Goal: Task Accomplishment & Management: Manage account settings

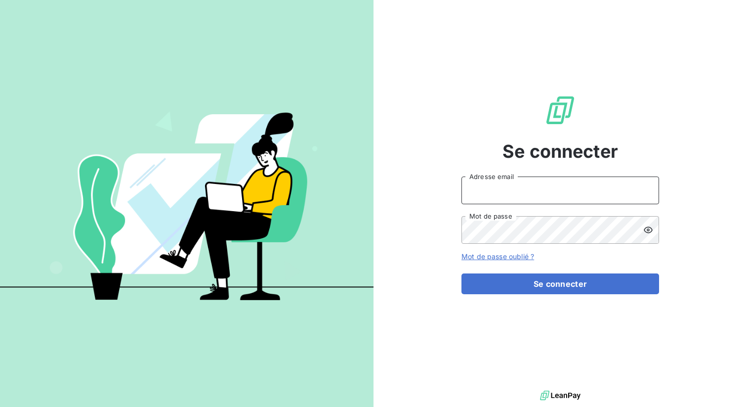
click at [503, 192] on input "Adresse email" at bounding box center [561, 190] width 198 height 28
paste input "gruppocimbali"
type input "admin@gruppocimbali"
click at [462, 273] on button "Se connecter" at bounding box center [561, 283] width 198 height 21
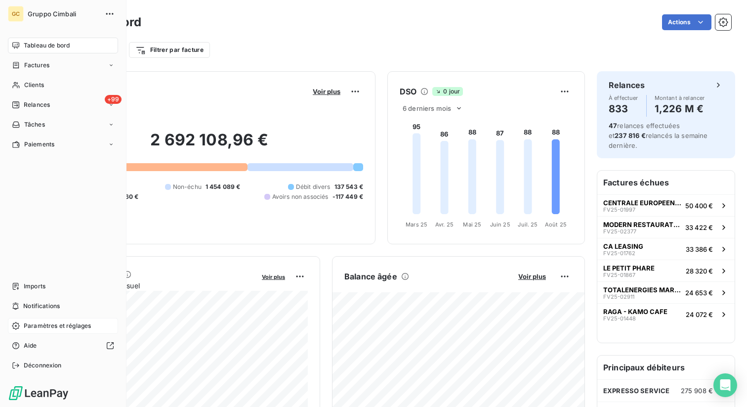
click at [52, 330] on span "Paramètres et réglages" at bounding box center [57, 325] width 67 height 9
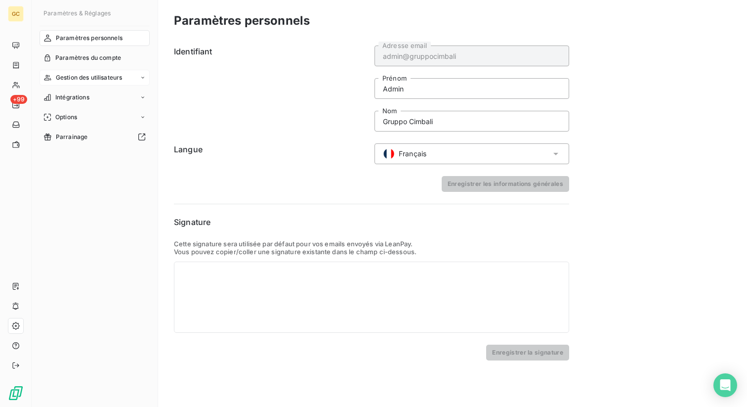
click at [96, 74] on span "Gestion des utilisateurs" at bounding box center [89, 77] width 67 height 9
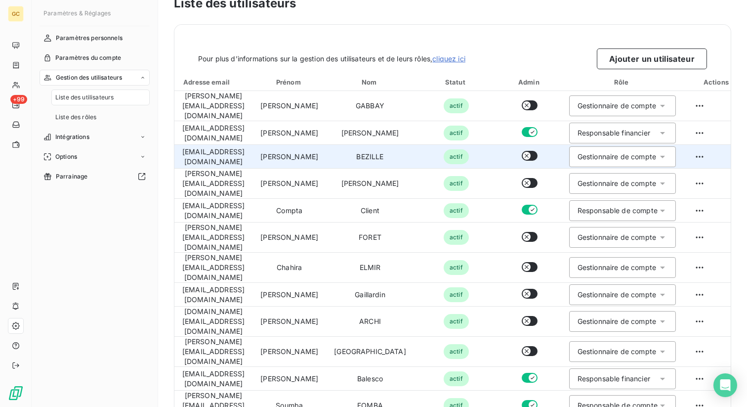
scroll to position [23, 0]
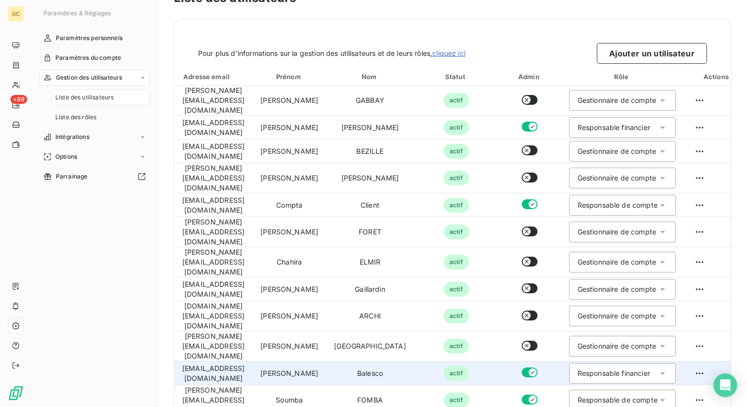
click at [219, 361] on td "[EMAIL_ADDRESS][DOMAIN_NAME]" at bounding box center [213, 373] width 78 height 24
copy td "[EMAIL_ADDRESS][DOMAIN_NAME]"
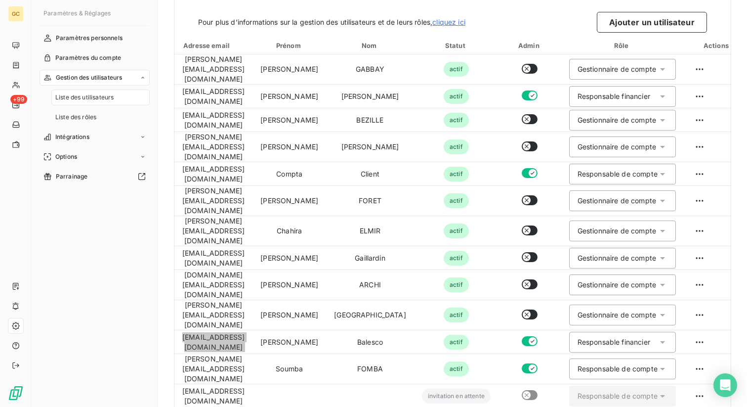
scroll to position [73, 0]
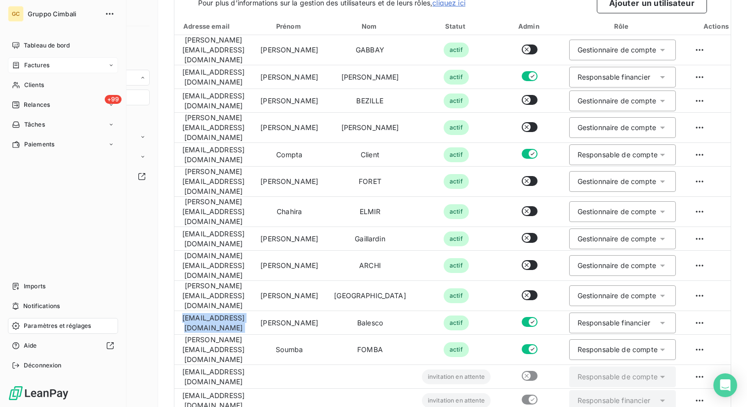
click at [39, 63] on span "Factures" at bounding box center [36, 65] width 25 height 9
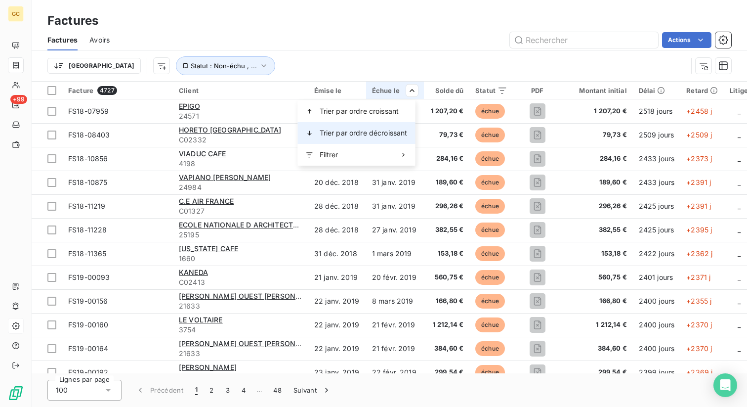
click at [386, 136] on span "Trier par ordre décroissant" at bounding box center [364, 133] width 88 height 10
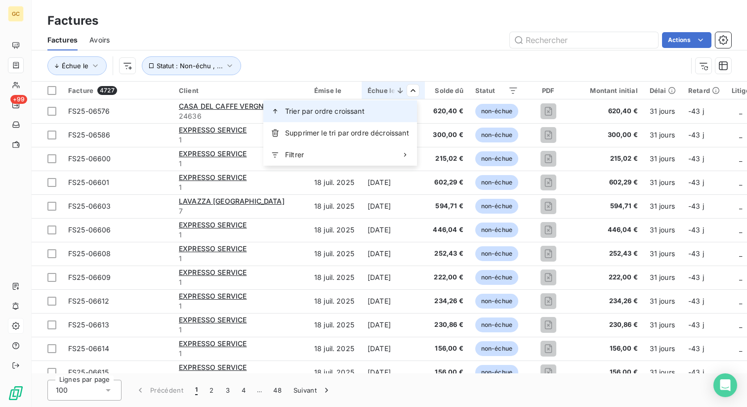
click at [398, 118] on div "Trier par ordre croissant" at bounding box center [340, 111] width 154 height 22
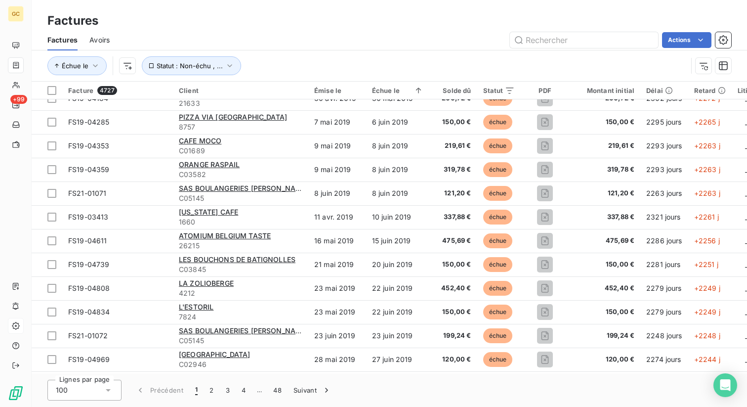
scroll to position [2102, 0]
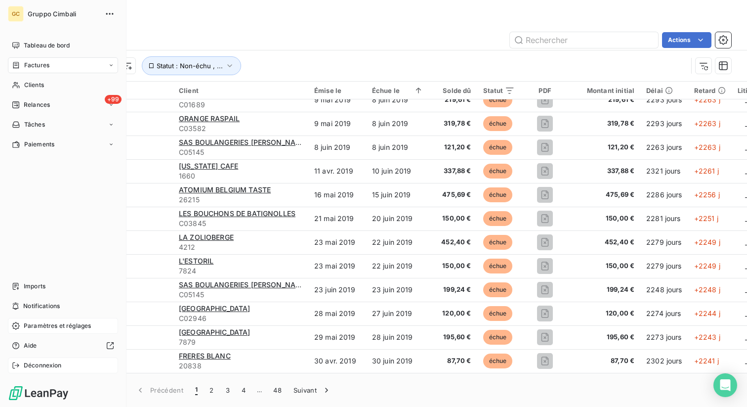
click at [17, 364] on icon at bounding box center [16, 365] width 8 height 8
